Goal: Task Accomplishment & Management: Manage account settings

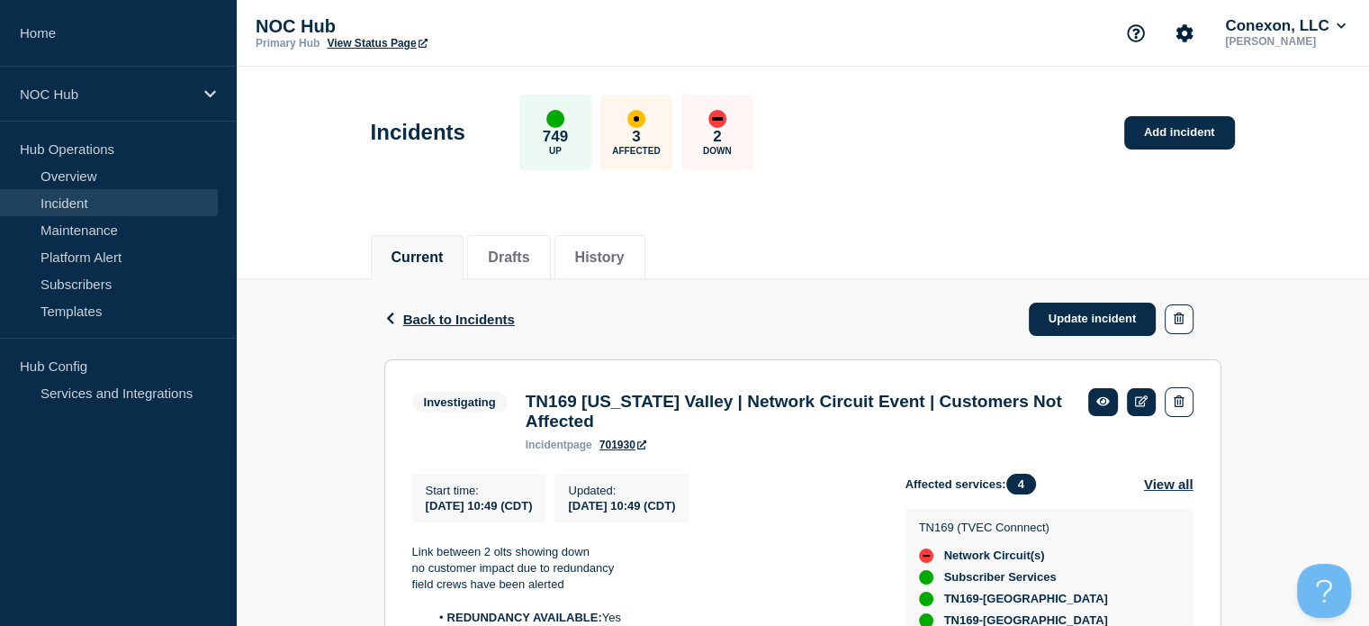
scroll to position [259, 0]
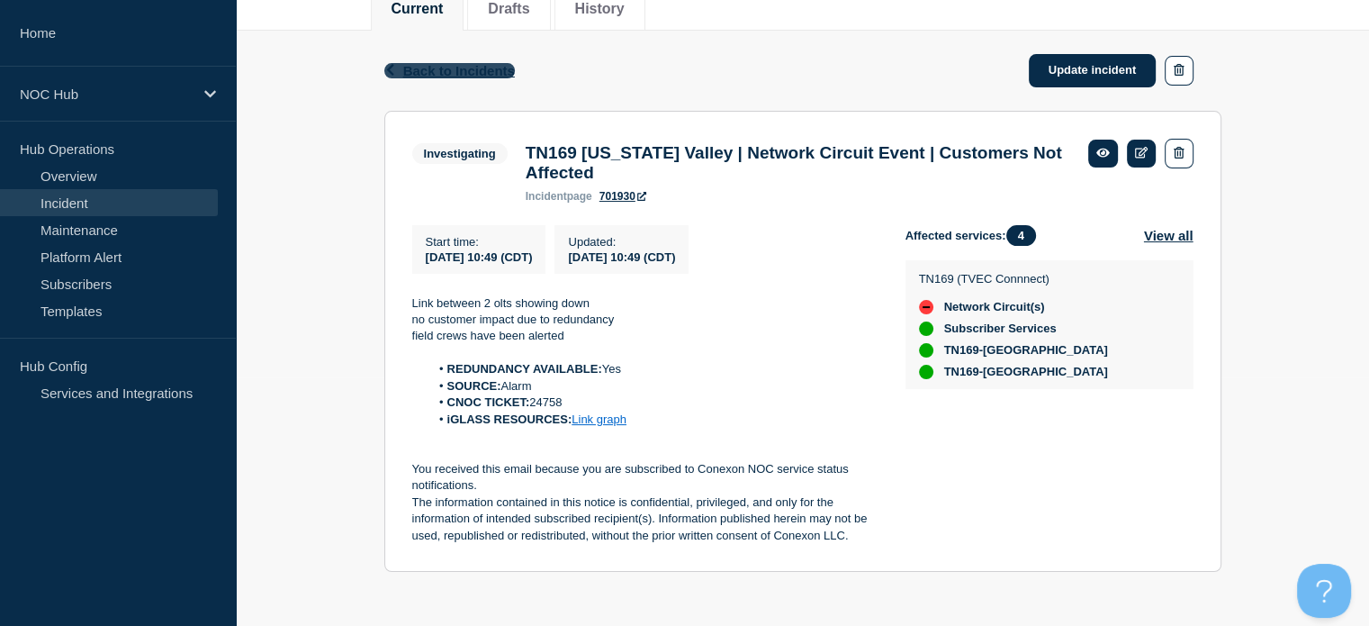
click at [416, 63] on span "Back to Incidents" at bounding box center [459, 70] width 112 height 15
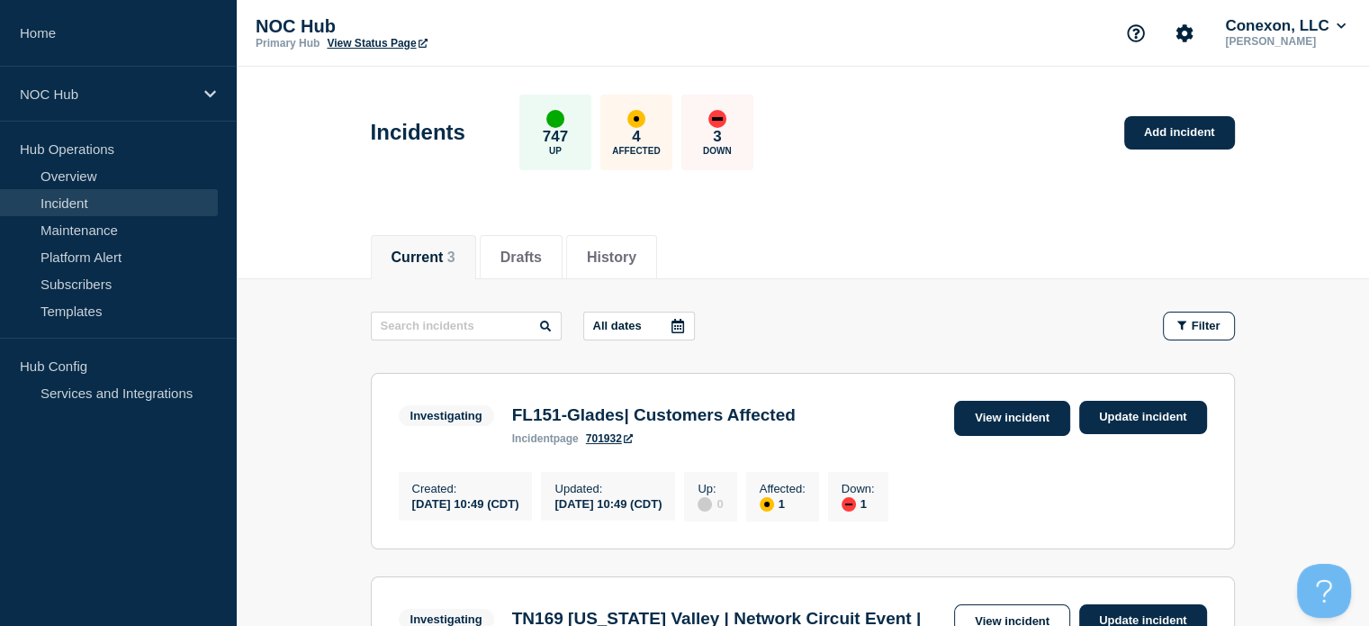
click at [1024, 434] on link "View incident" at bounding box center [1012, 418] width 116 height 35
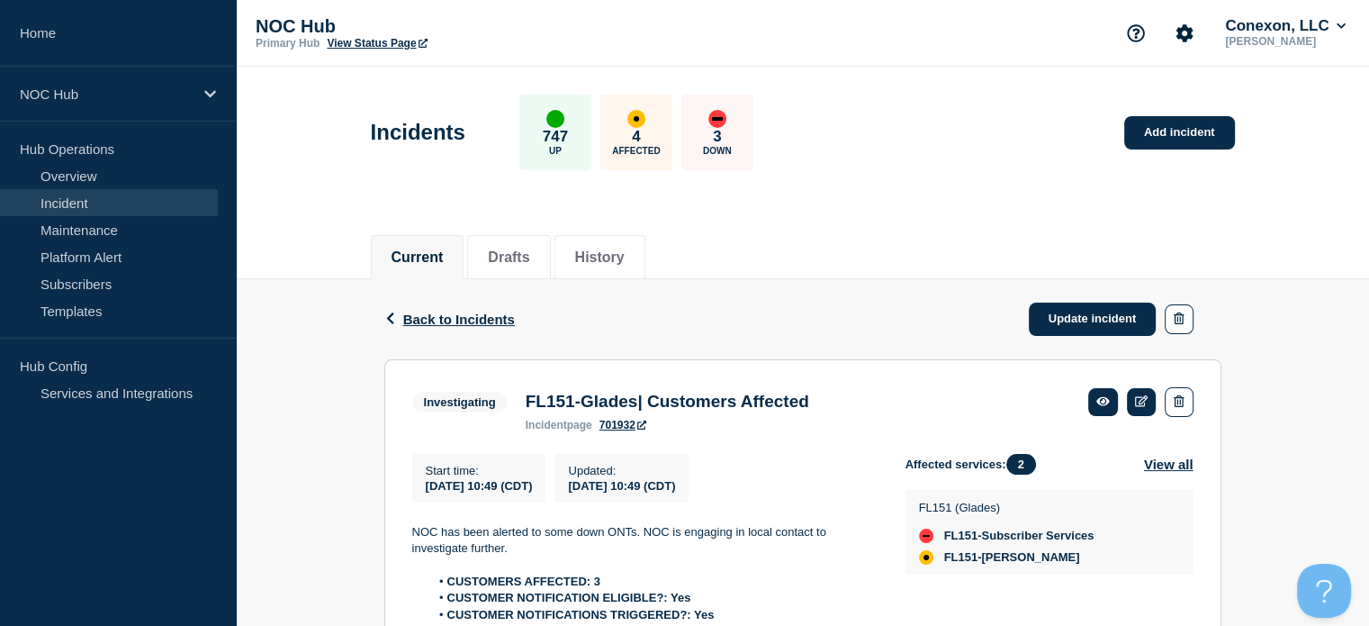
scroll to position [265, 0]
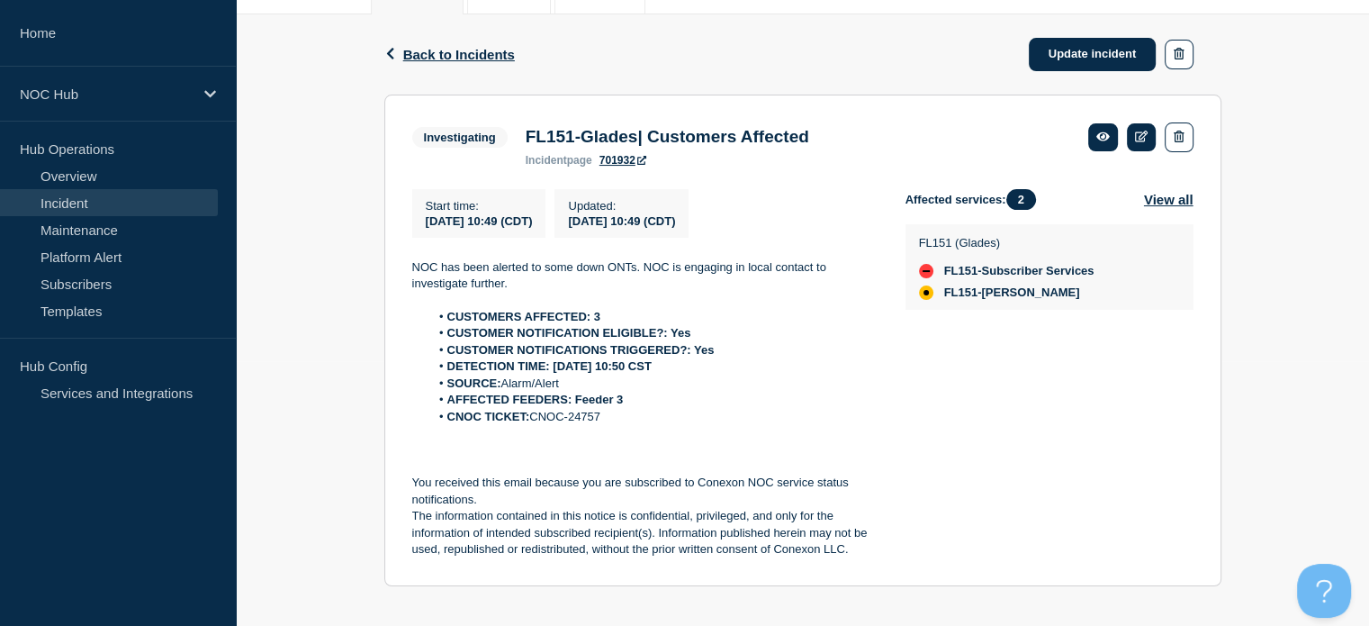
drag, startPoint x: 690, startPoint y: 424, endPoint x: 444, endPoint y: 327, distance: 265.1
click at [444, 327] on ol "CUSTOMERS AFFECTED: 3 CUSTOMER NOTIFICATION ELIGIBLE?: Yes CUSTOMER NOTIFICATIO…" at bounding box center [644, 367] width 465 height 116
copy ol "CUSTOMERS AFFECTED: 3 CUSTOMER NOTIFICATION ELIGIBLE?: Yes CUSTOMER NOTIFICATIO…"
click at [1098, 53] on link "Update incident" at bounding box center [1093, 54] width 128 height 33
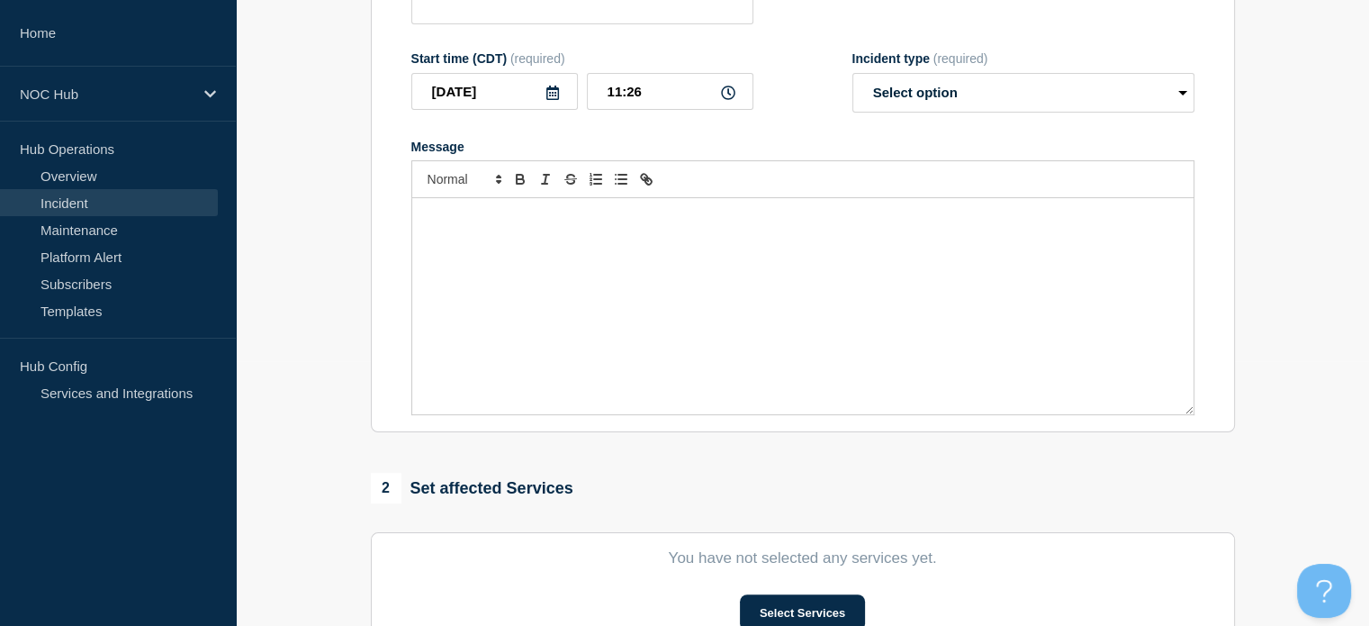
type input "FL151-Glades| Customers Affected"
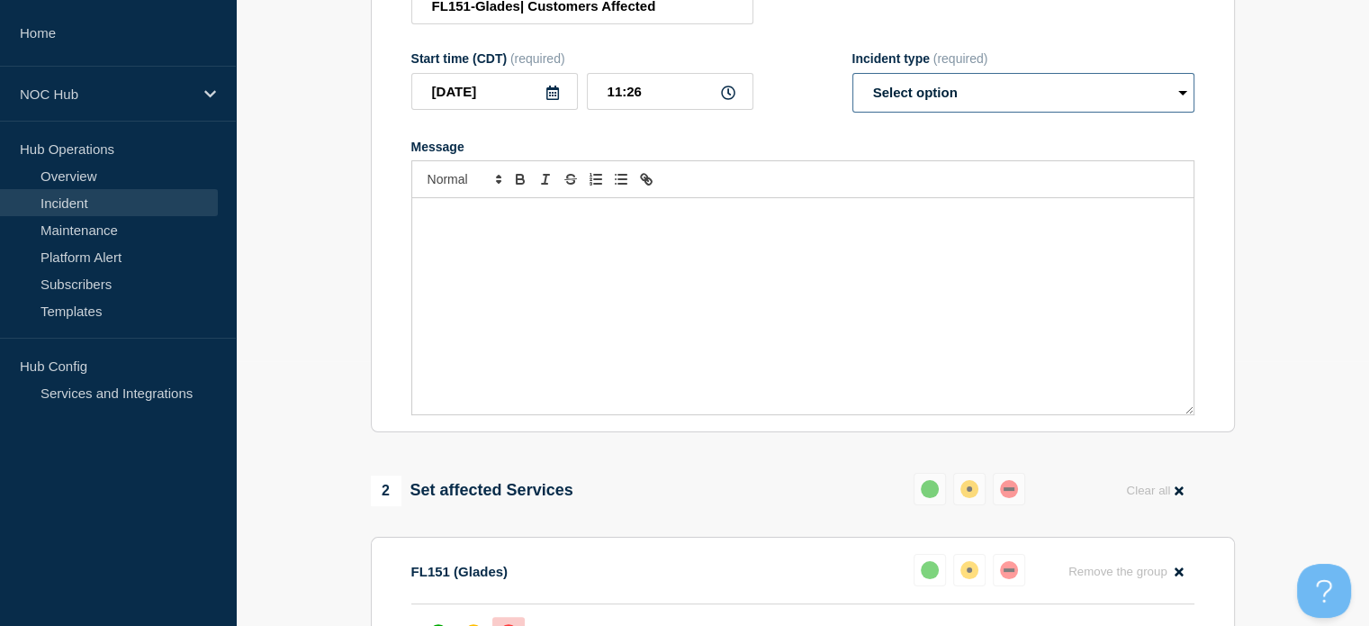
click at [1077, 113] on select "Select option Investigating Identified Monitoring Resolved" at bounding box center [1023, 93] width 342 height 40
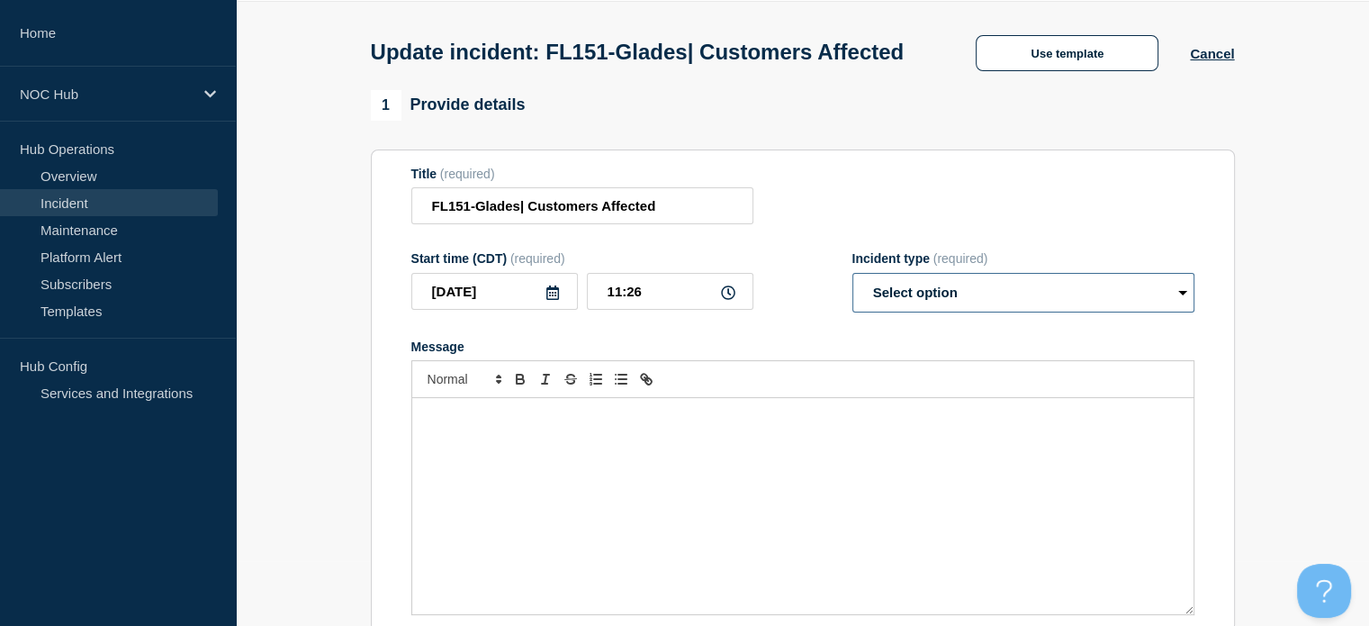
scroll to position [57, 0]
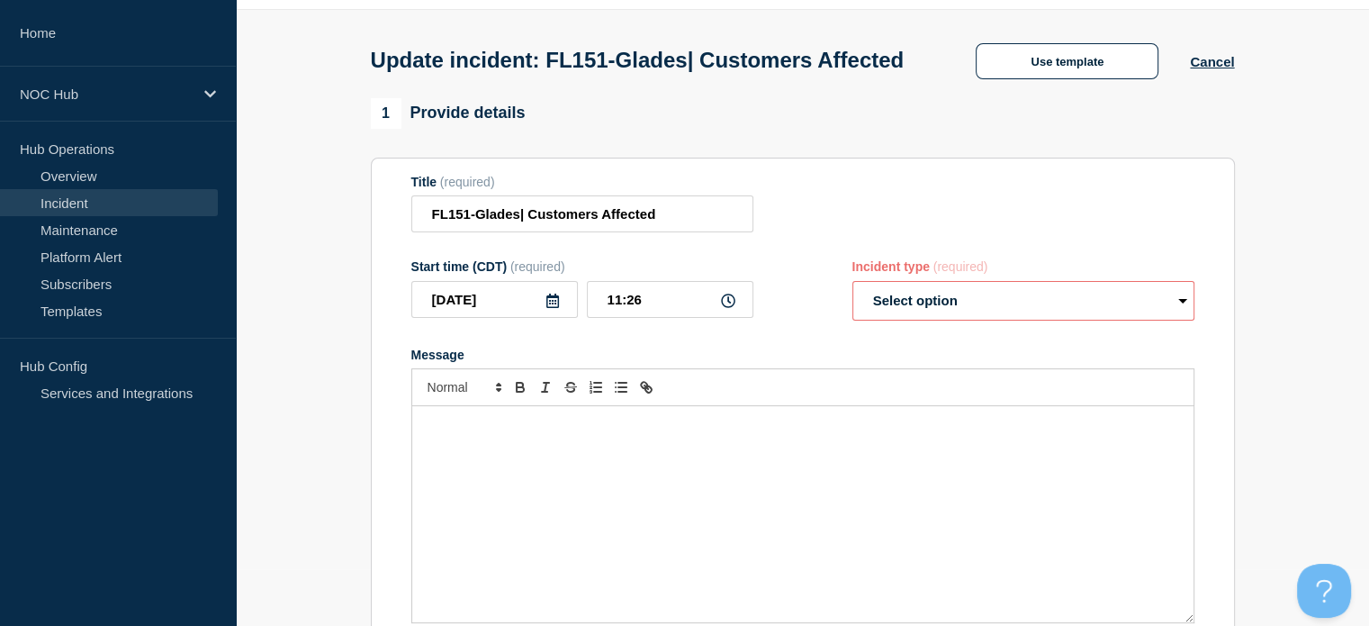
click at [1033, 75] on button "Use template" at bounding box center [1067, 61] width 183 height 36
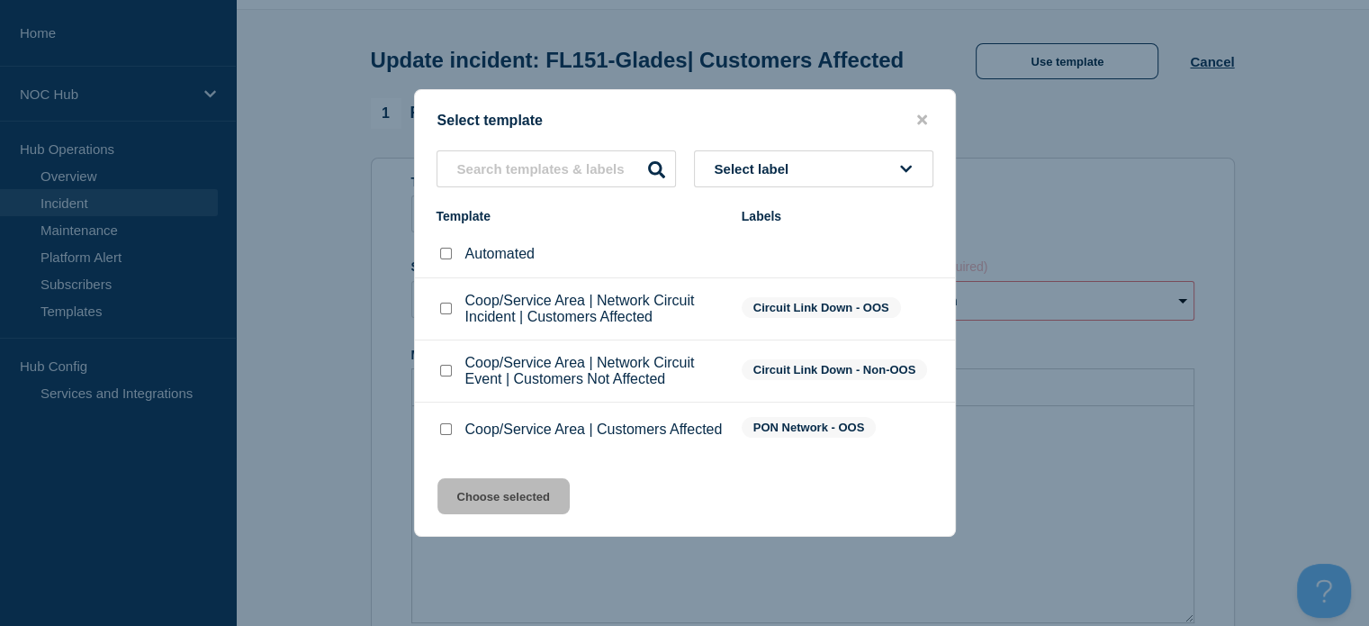
click at [449, 432] on input "Coop/Service Area | Customers Affected checkbox" at bounding box center [446, 429] width 12 height 12
checkbox input "true"
click at [497, 501] on button "Choose selected" at bounding box center [503, 496] width 132 height 36
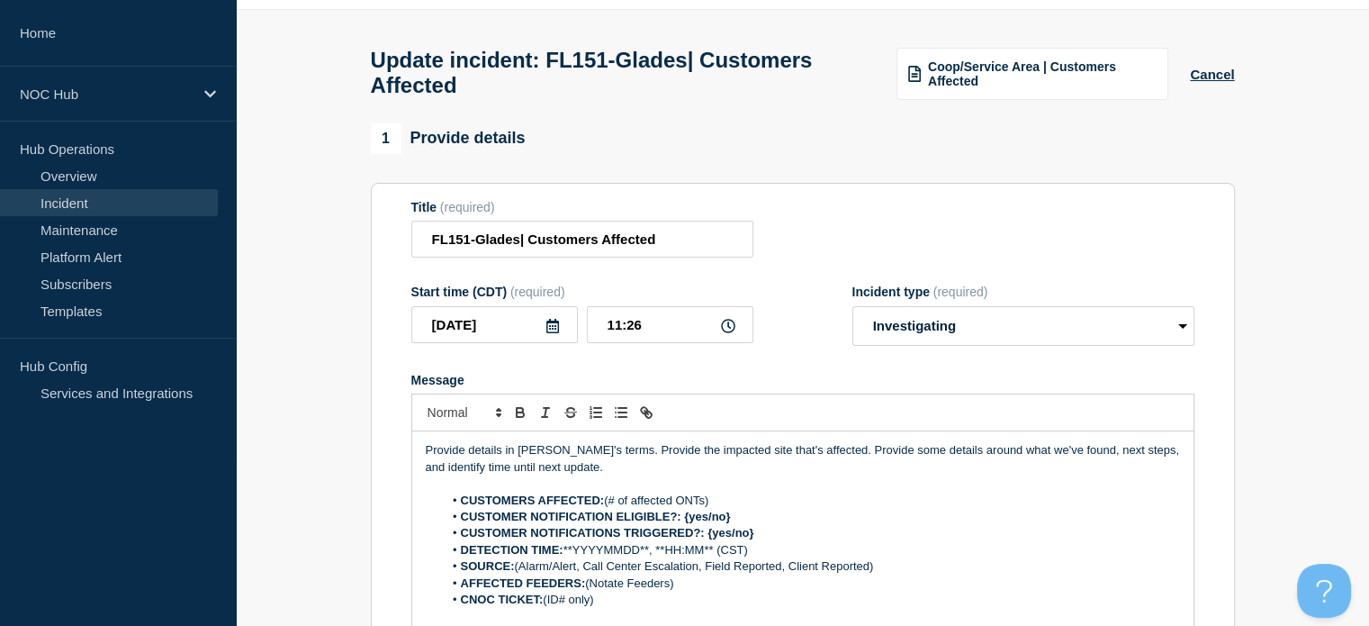
click at [924, 359] on form "Title (required) FL151-Glades| Customers Affected Start time (CDT) (required) […" at bounding box center [802, 424] width 783 height 449
click at [946, 346] on select "Select option Investigating Identified Monitoring Resolved" at bounding box center [1023, 326] width 342 height 40
select select "resolved"
click at [852, 317] on select "Select option Investigating Identified Monitoring Resolved" at bounding box center [1023, 326] width 342 height 40
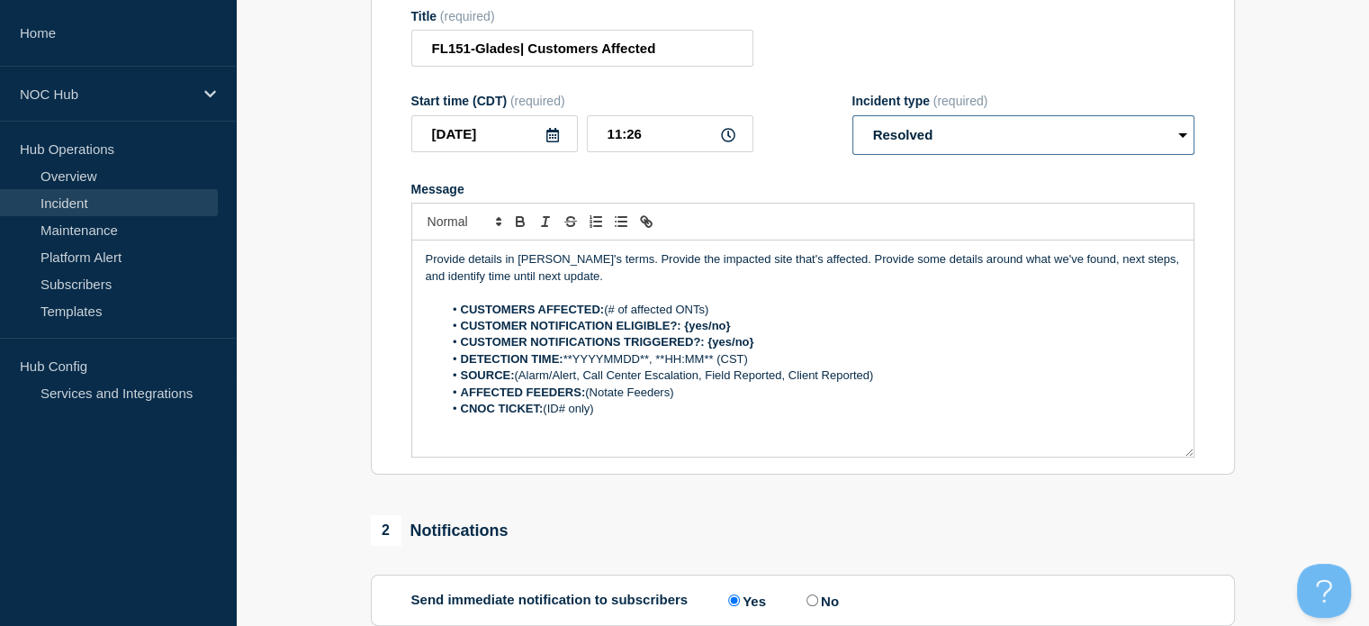
scroll to position [247, 0]
drag, startPoint x: 675, startPoint y: 423, endPoint x: 460, endPoint y: 318, distance: 239.5
click at [460, 318] on ol "CUSTOMERS AFFECTED: (# of affected ONTs) CUSTOMER NOTIFICATION ELIGIBLE?: {yes/…" at bounding box center [803, 360] width 754 height 116
paste div "Message"
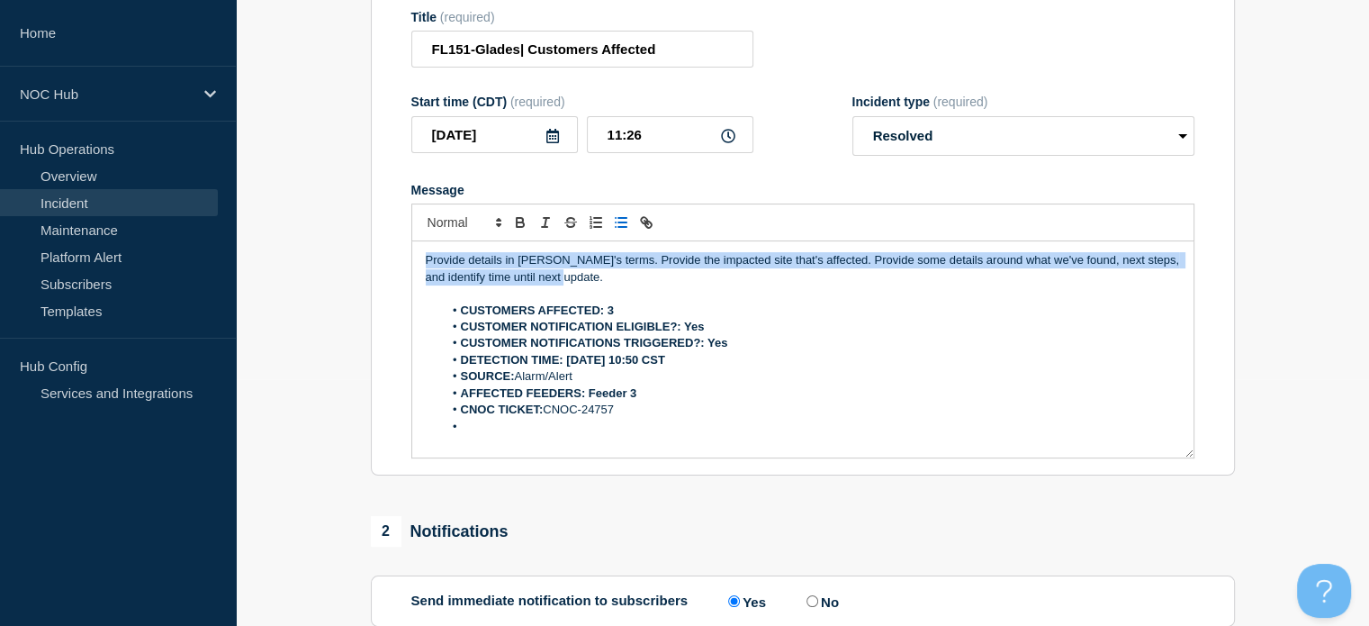
drag, startPoint x: 600, startPoint y: 286, endPoint x: 276, endPoint y: 248, distance: 325.4
click at [276, 248] on section "1 Provide details Title (required) FL151-Glades| Customers Affected Start time …" at bounding box center [802, 413] width 1133 height 961
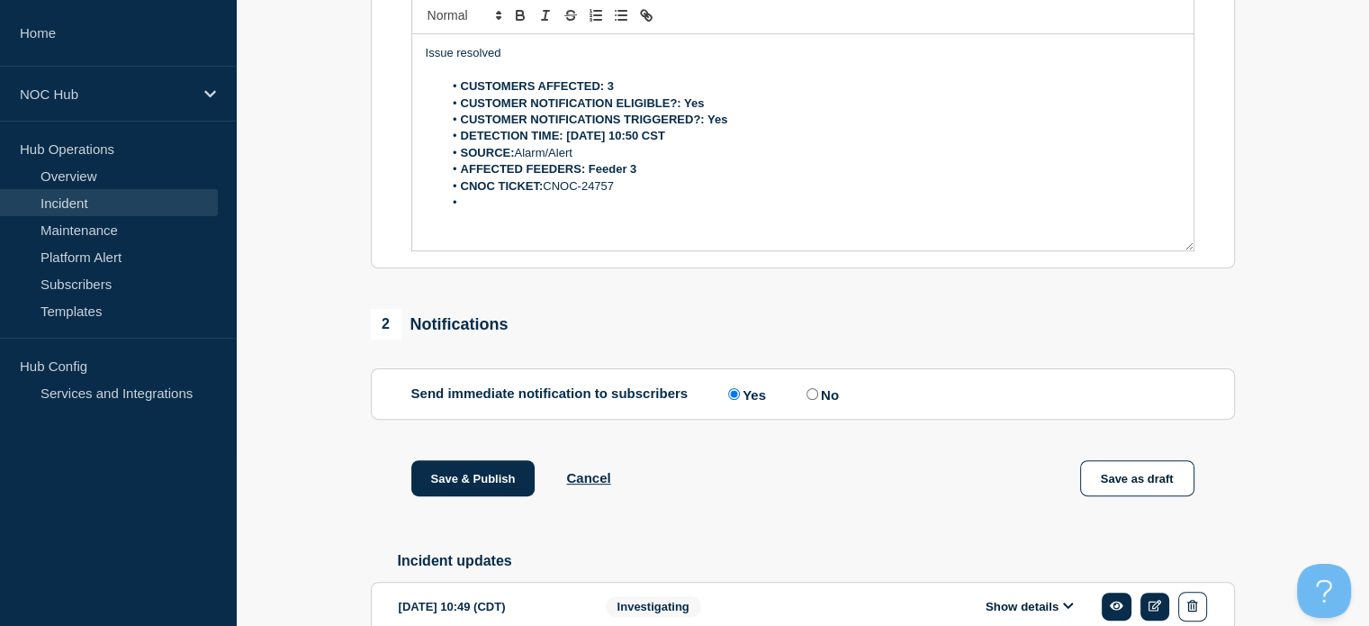
scroll to position [557, 0]
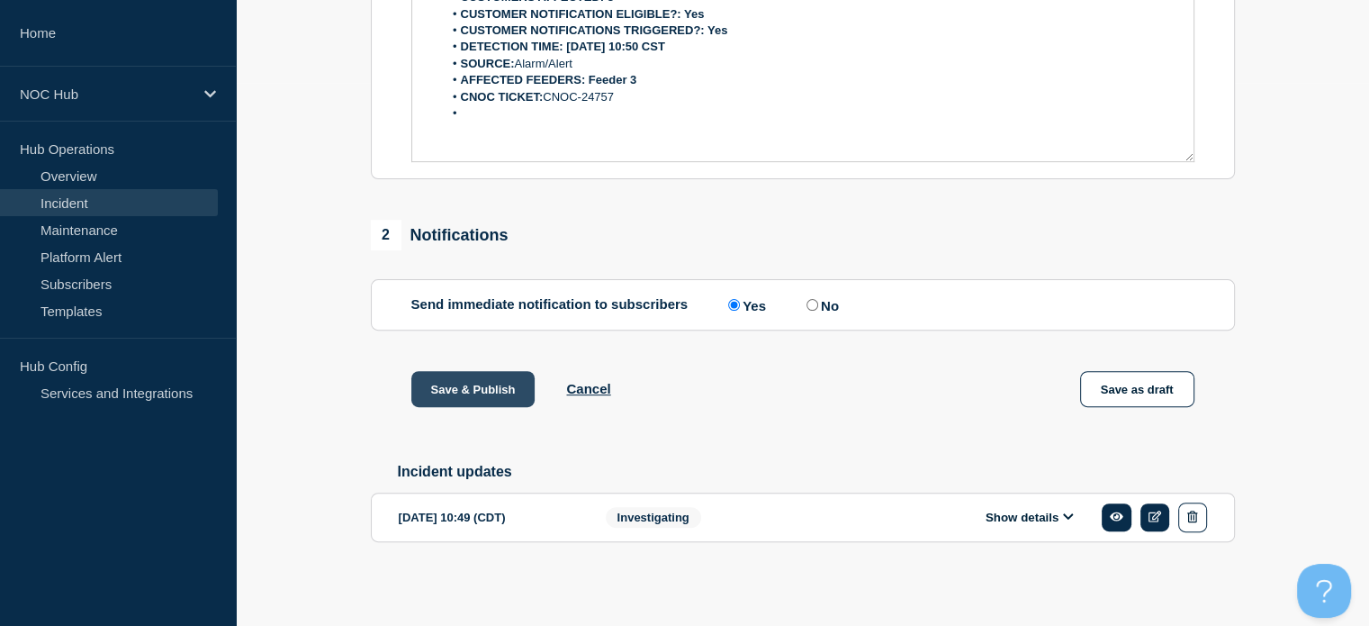
click at [475, 395] on button "Save & Publish" at bounding box center [473, 389] width 124 height 36
